Goal: Task Accomplishment & Management: Manage account settings

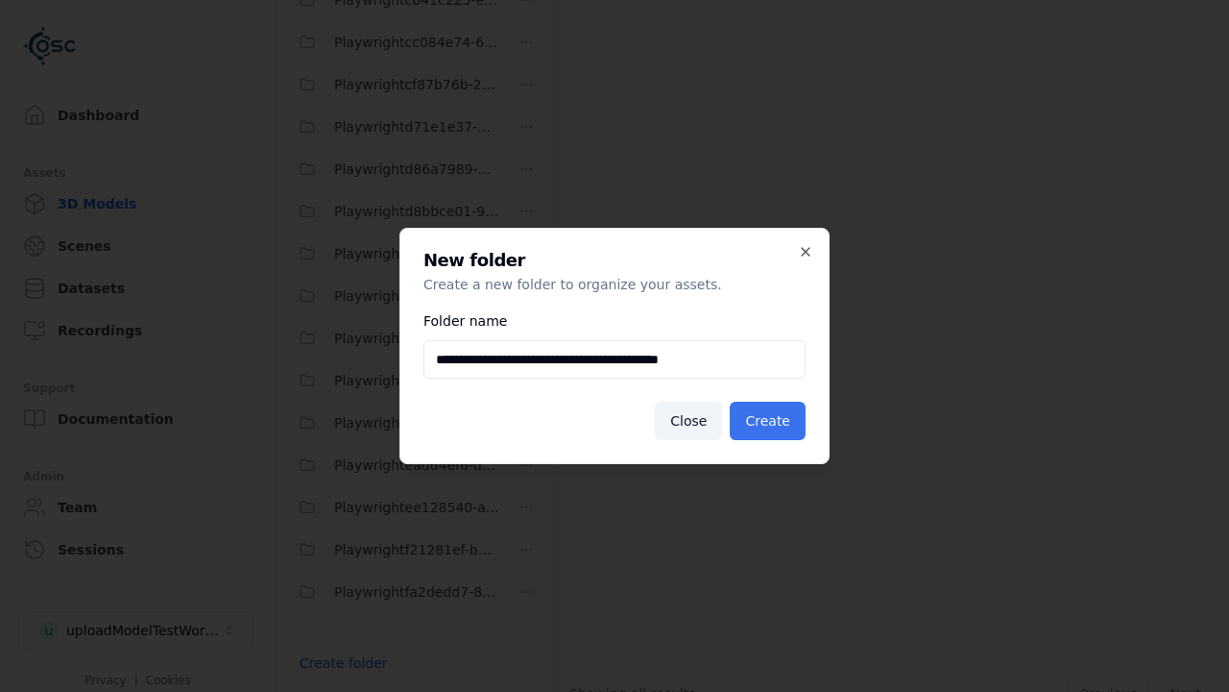
type input "**********"
click at [770, 421] on button "Create" at bounding box center [768, 420] width 76 height 38
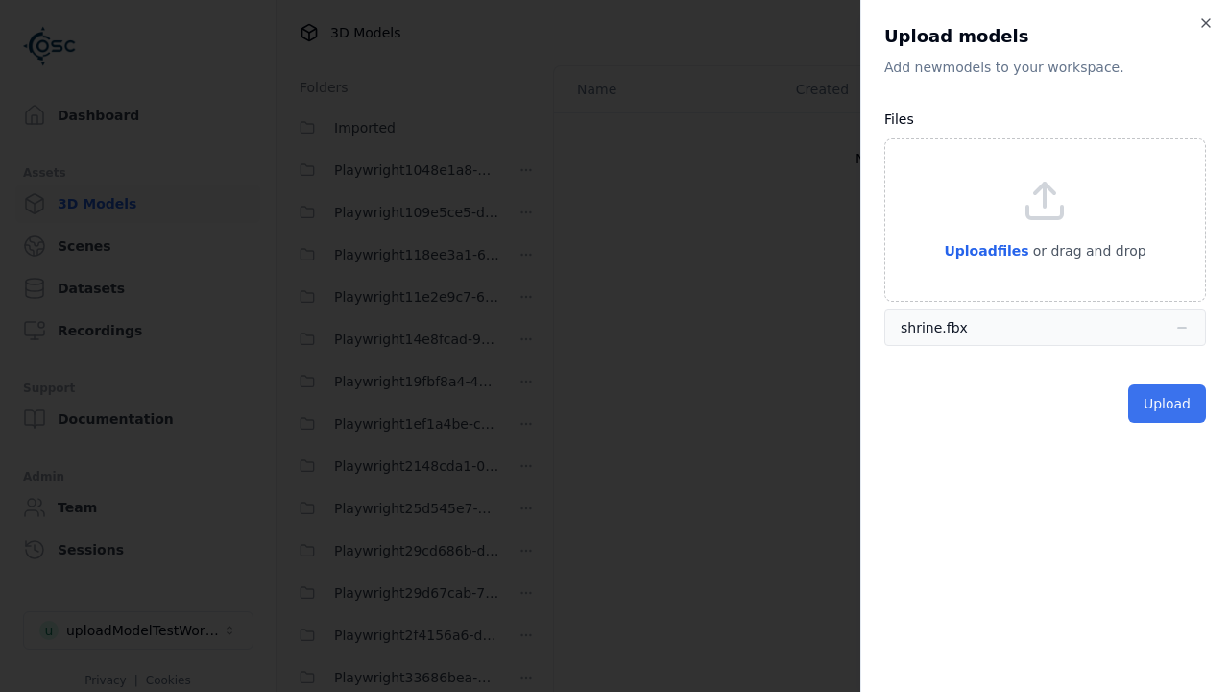
click at [1169, 402] on button "Upload" at bounding box center [1168, 403] width 78 height 38
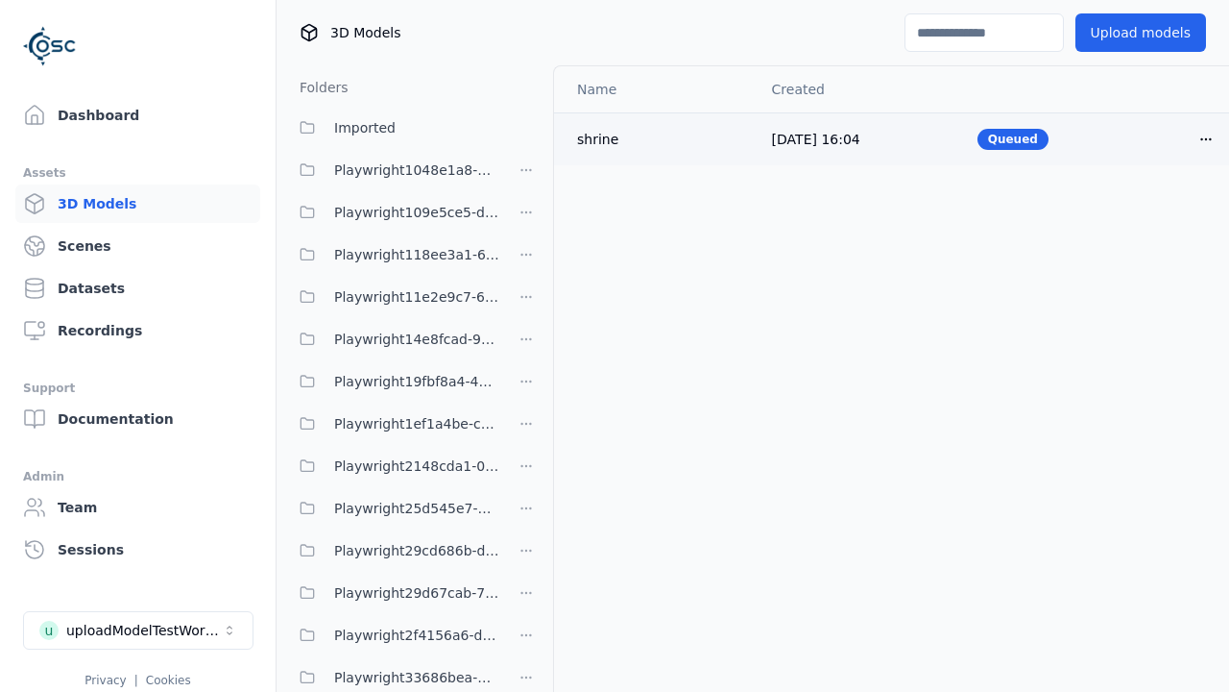
click at [1174, 138] on html "Support Dashboard Assets 3D Models Scenes Datasets Recordings Support Documenta…" at bounding box center [614, 346] width 1229 height 692
click at [1131, 211] on div "Delete" at bounding box center [1131, 212] width 113 height 31
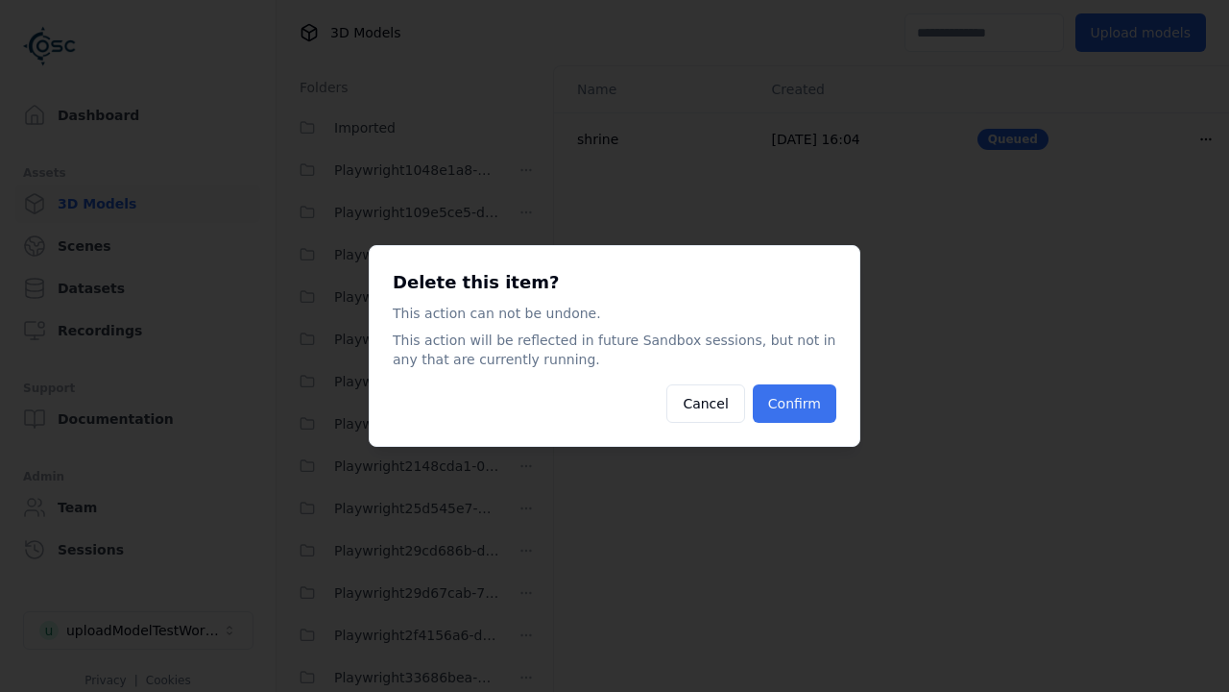
click at [796, 403] on button "Confirm" at bounding box center [795, 403] width 84 height 38
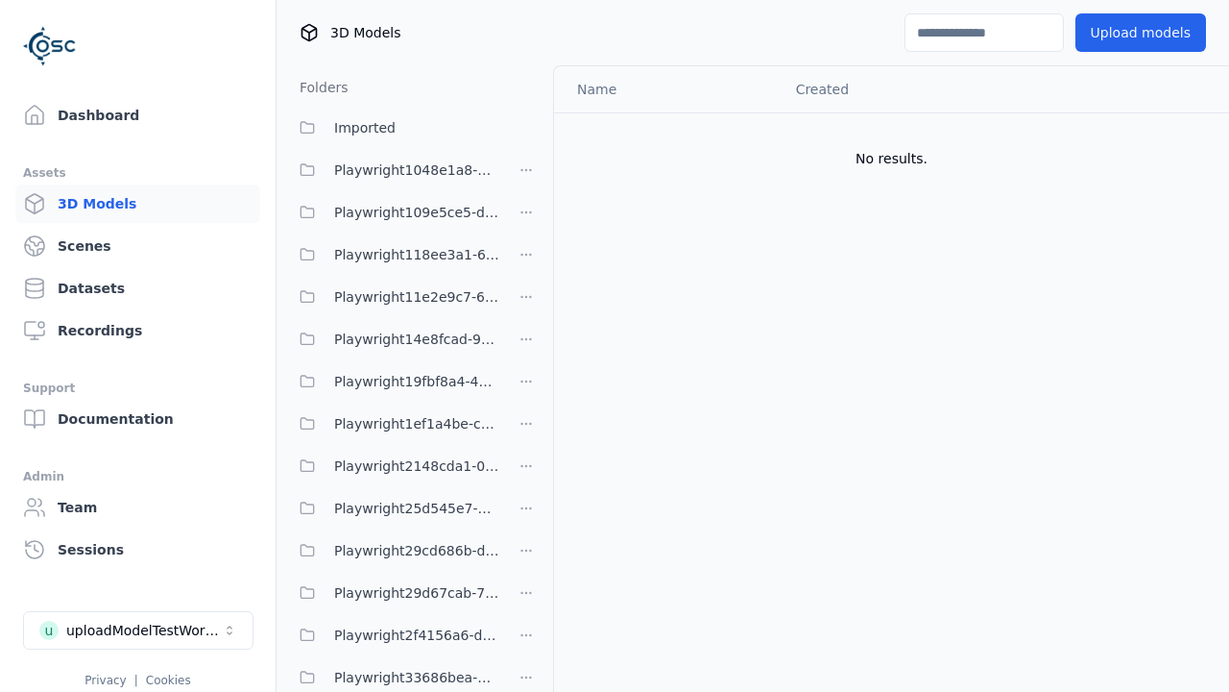
click at [526, 345] on html "Support Dashboard Assets 3D Models Scenes Datasets Recordings Support Documenta…" at bounding box center [614, 346] width 1229 height 692
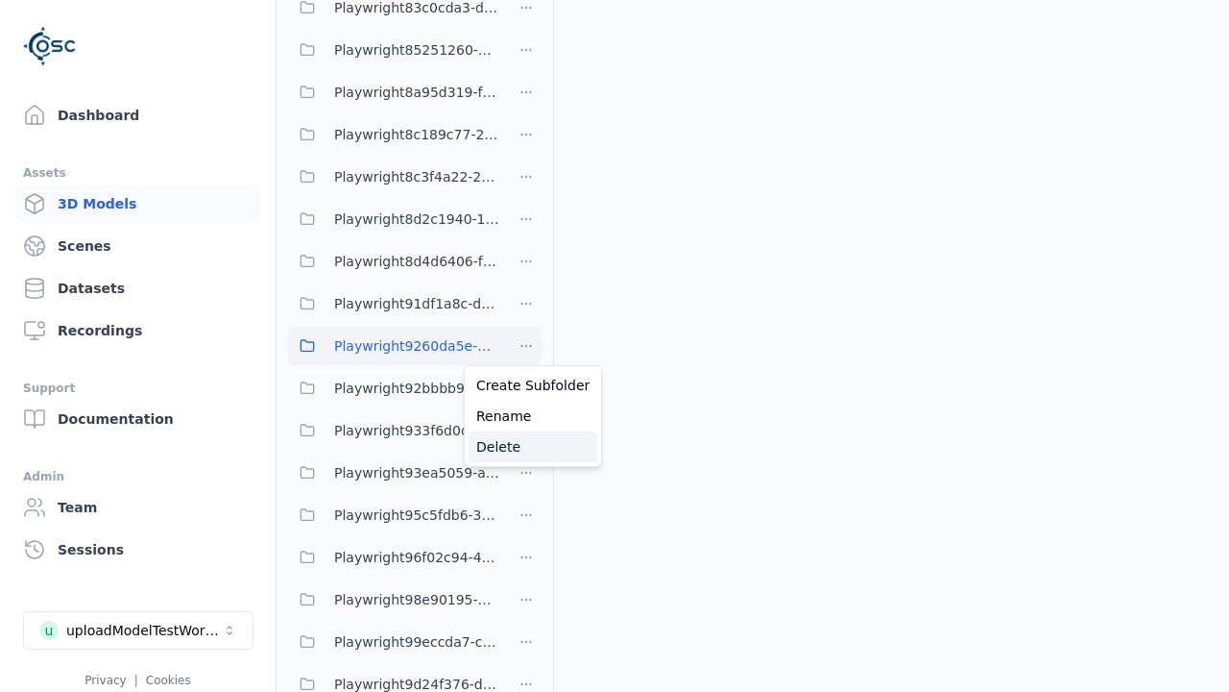
click at [525, 446] on div "Delete" at bounding box center [533, 446] width 129 height 31
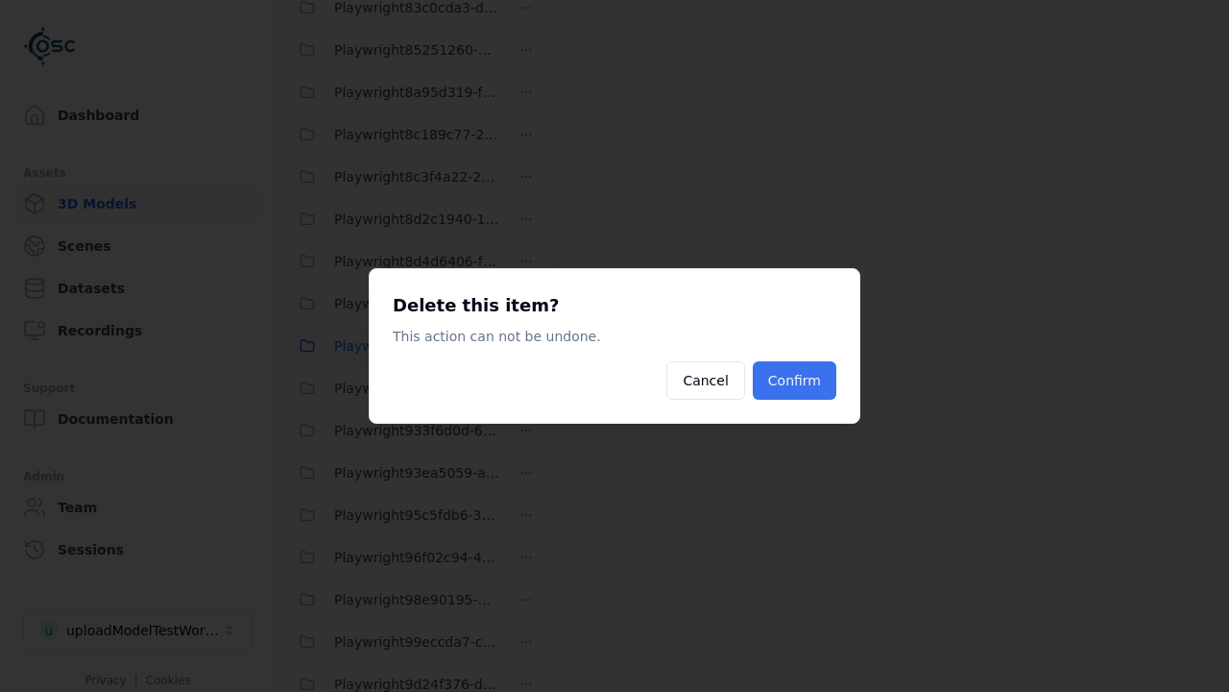
click at [796, 380] on button "Confirm" at bounding box center [795, 380] width 84 height 38
